Goal: Task Accomplishment & Management: Manage account settings

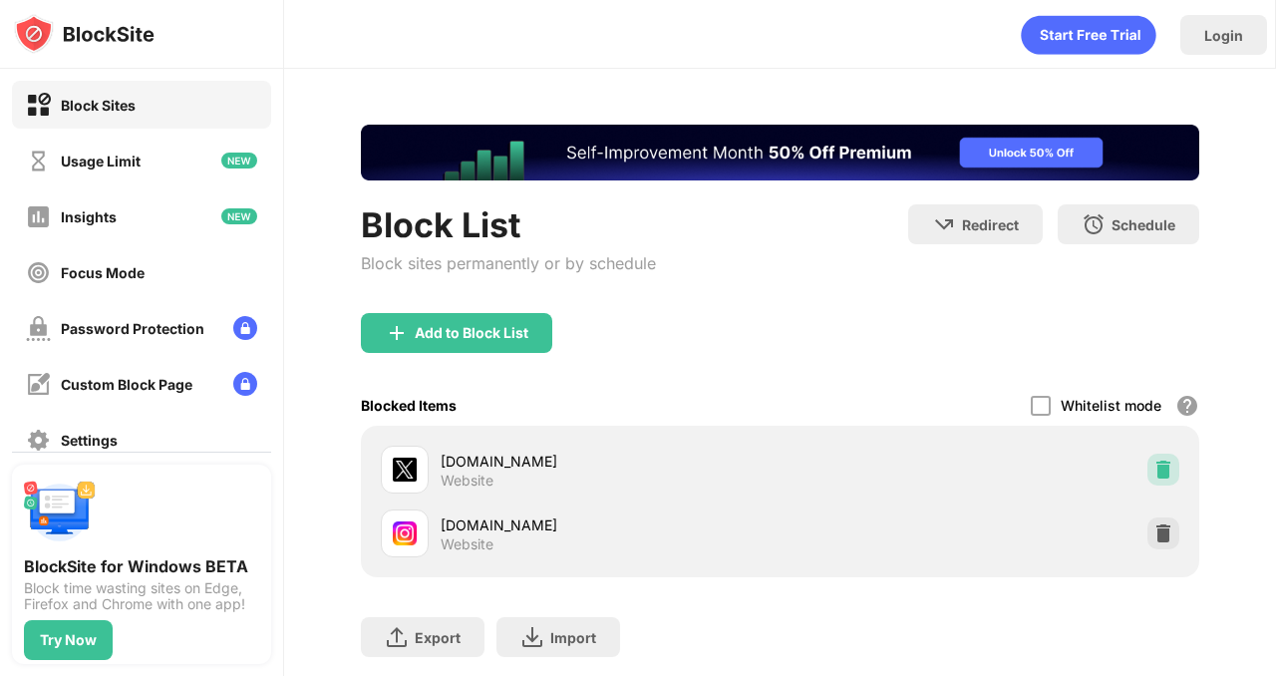
click at [1157, 464] on img at bounding box center [1164, 470] width 20 height 20
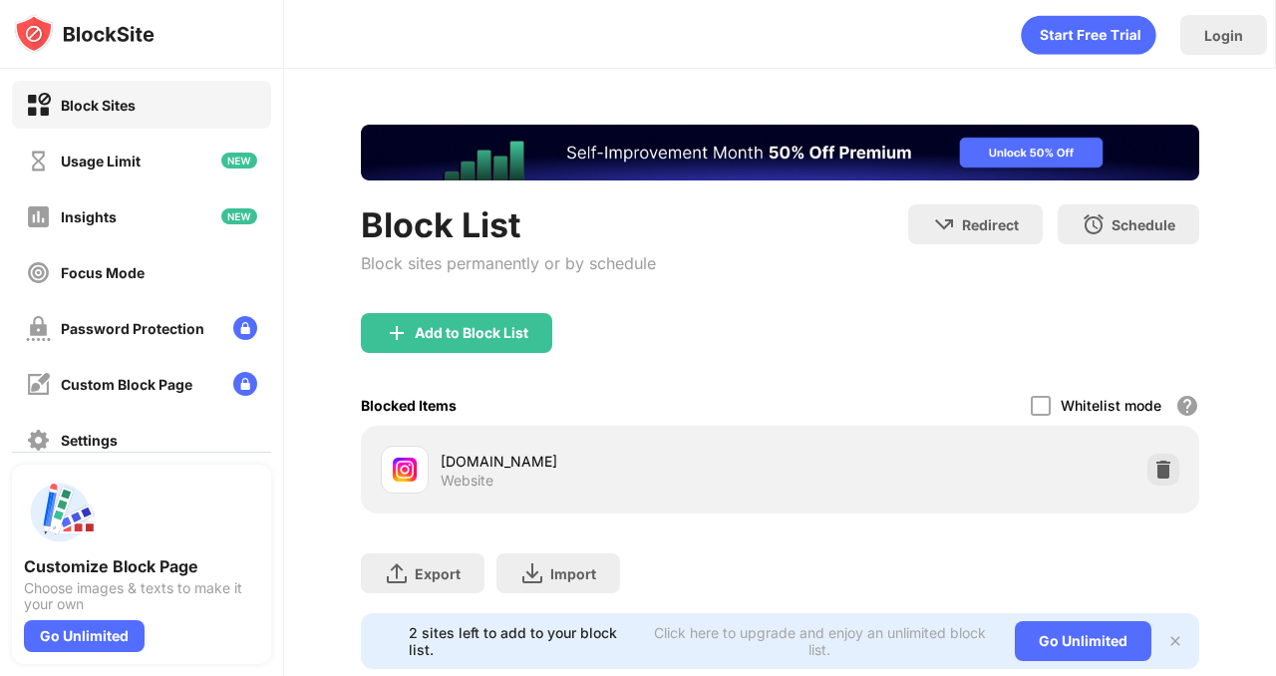
click at [1180, 475] on div "instagram.com Website" at bounding box center [780, 470] width 815 height 64
click at [1162, 475] on img at bounding box center [1164, 470] width 20 height 20
click at [1164, 475] on img at bounding box center [1164, 470] width 20 height 20
